Goal: Information Seeking & Learning: Check status

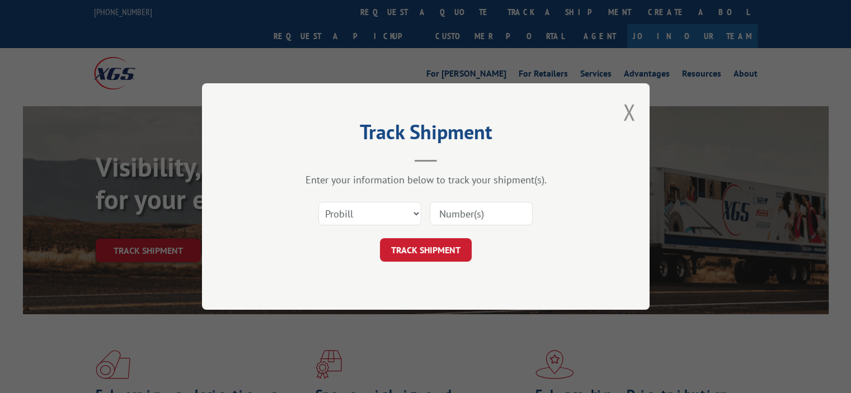
drag, startPoint x: 434, startPoint y: 209, endPoint x: 432, endPoint y: 223, distance: 14.7
click at [434, 209] on input at bounding box center [481, 213] width 103 height 23
click at [384, 211] on select "Select category... Probill BOL PO" at bounding box center [369, 213] width 103 height 23
select select "bol"
click at [318, 202] on select "Select category... Probill BOL PO" at bounding box center [369, 213] width 103 height 23
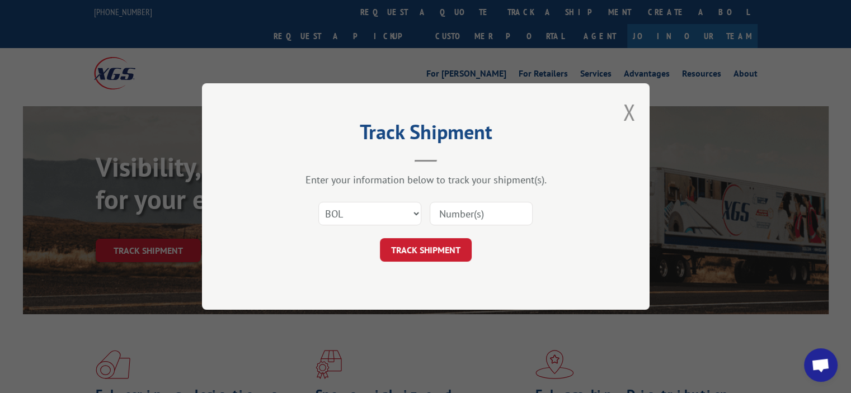
click at [452, 206] on input at bounding box center [481, 213] width 103 height 23
paste input "406670-01"
type input "406670-01"
click at [424, 244] on button "TRACK SHIPMENT" at bounding box center [426, 249] width 92 height 23
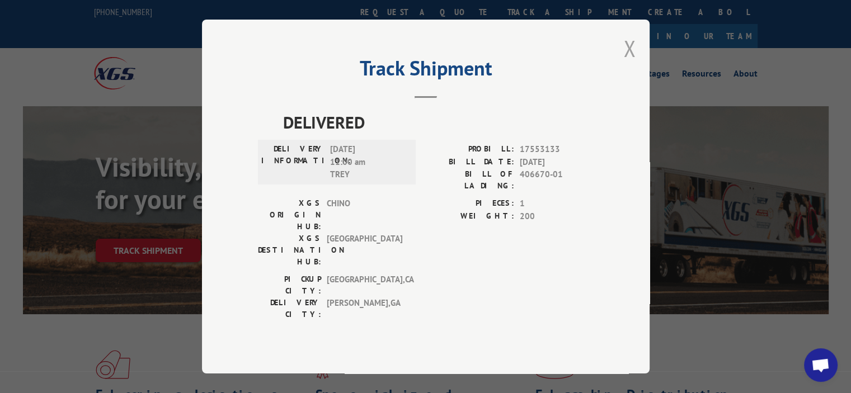
click at [625, 63] on button "Close modal" at bounding box center [629, 49] width 12 height 30
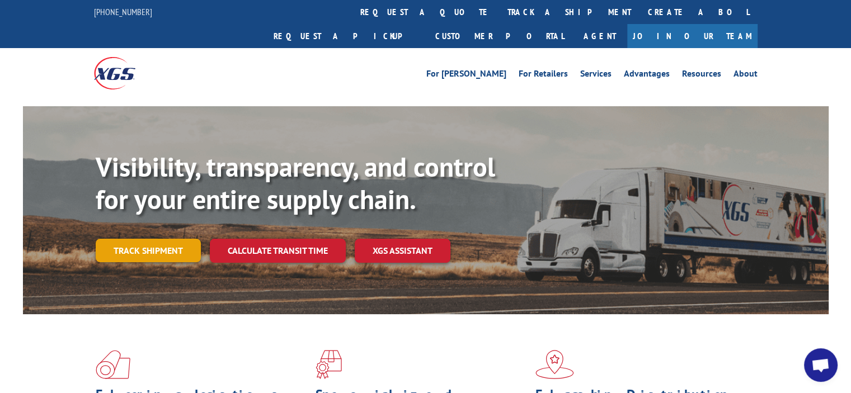
click at [153, 239] on link "Track shipment" at bounding box center [148, 250] width 105 height 23
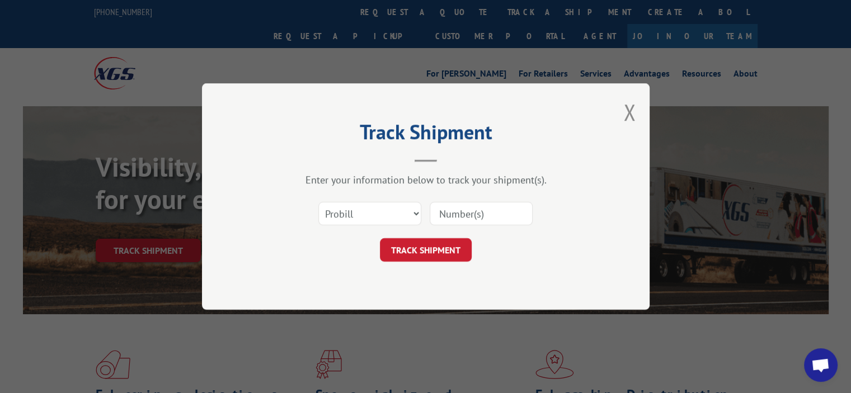
click at [480, 206] on input at bounding box center [481, 213] width 103 height 23
paste input "17593194"
type input "17593194"
click at [414, 243] on button "TRACK SHIPMENT" at bounding box center [426, 249] width 92 height 23
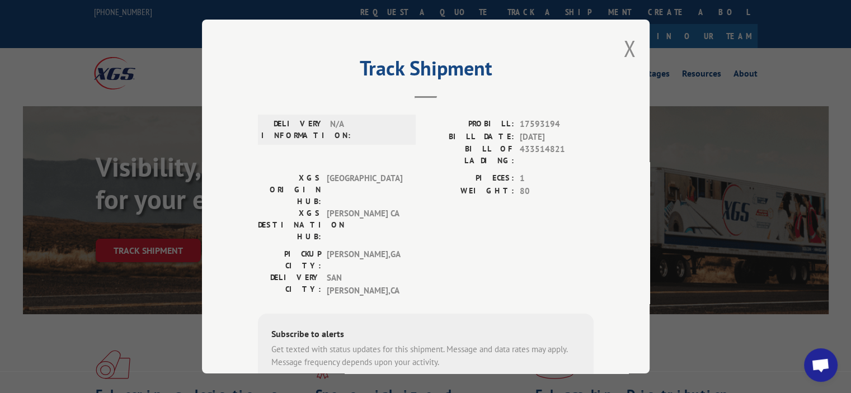
click at [485, 172] on label "PIECES:" at bounding box center [470, 178] width 88 height 13
click at [619, 42] on div "Track Shipment DELIVERY INFORMATION: N/A PROBILL: 17593194 BILL DATE: [DATE] BI…" at bounding box center [426, 197] width 448 height 354
click at [623, 42] on button "Close modal" at bounding box center [629, 49] width 12 height 30
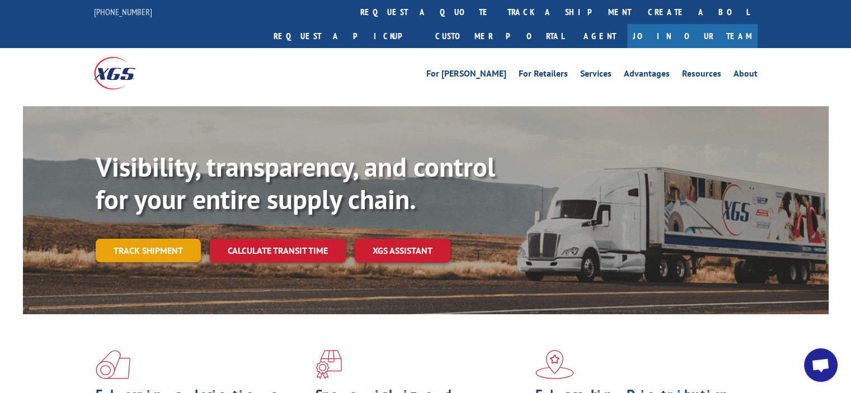
click at [126, 239] on link "Track shipment" at bounding box center [148, 250] width 105 height 23
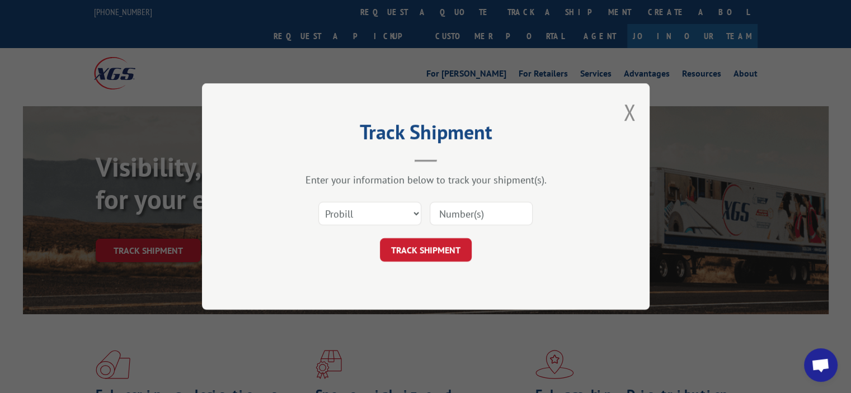
drag, startPoint x: 436, startPoint y: 221, endPoint x: 451, endPoint y: 219, distance: 15.3
click at [436, 220] on input at bounding box center [481, 213] width 103 height 23
paste input "362380"
type input "362380"
drag, startPoint x: 391, startPoint y: 204, endPoint x: 378, endPoint y: 217, distance: 18.2
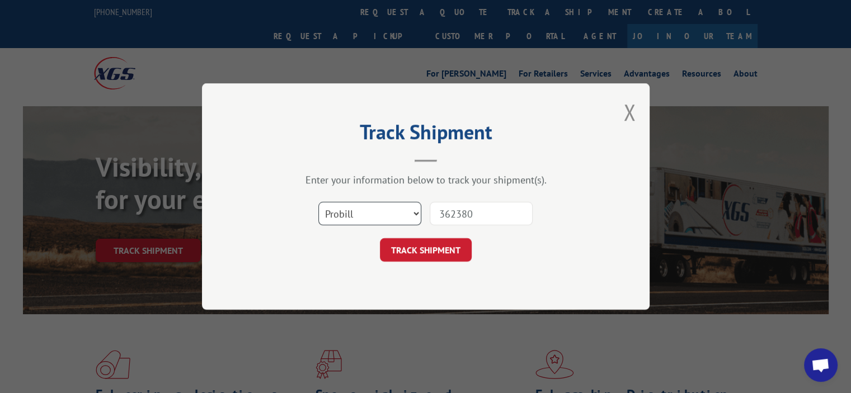
click at [391, 204] on select "Select category... Probill BOL PO" at bounding box center [369, 213] width 103 height 23
select select "bol"
click at [318, 202] on select "Select category... Probill BOL PO" at bounding box center [369, 213] width 103 height 23
click at [430, 247] on button "TRACK SHIPMENT" at bounding box center [426, 249] width 92 height 23
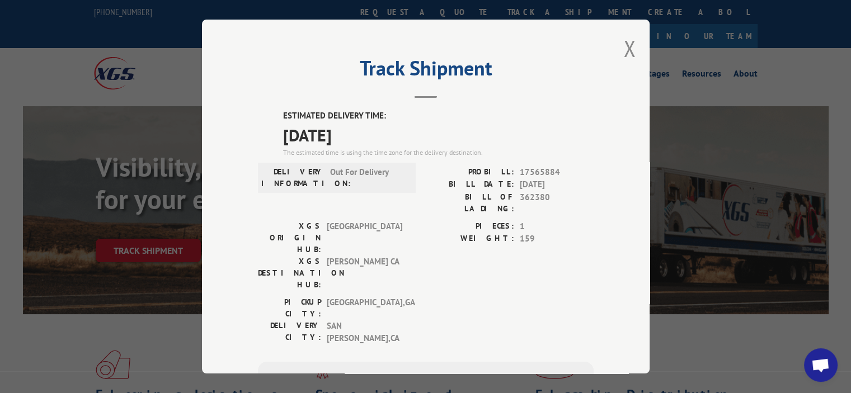
click at [427, 233] on label "WEIGHT:" at bounding box center [470, 239] width 88 height 13
